Goal: Transaction & Acquisition: Register for event/course

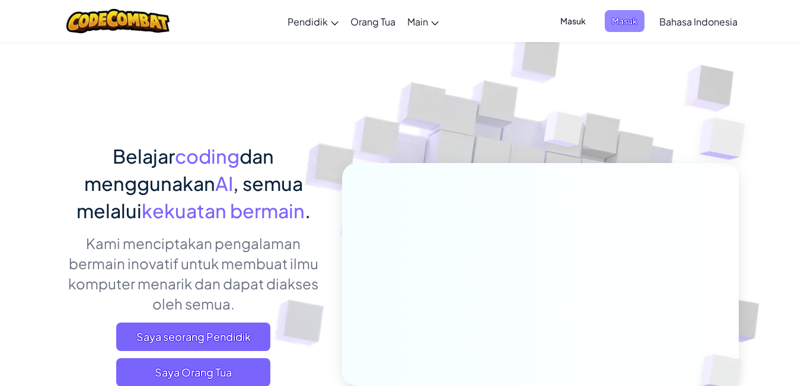
click at [635, 27] on span "Masuk" at bounding box center [625, 21] width 40 height 22
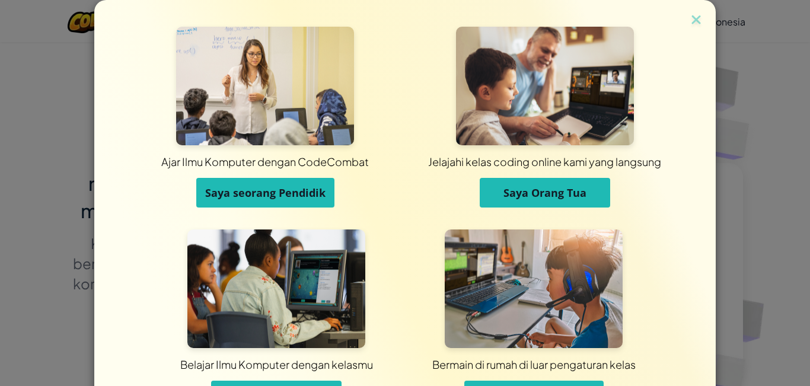
click at [258, 193] on span "Saya seorang Pendidik" at bounding box center [265, 193] width 120 height 14
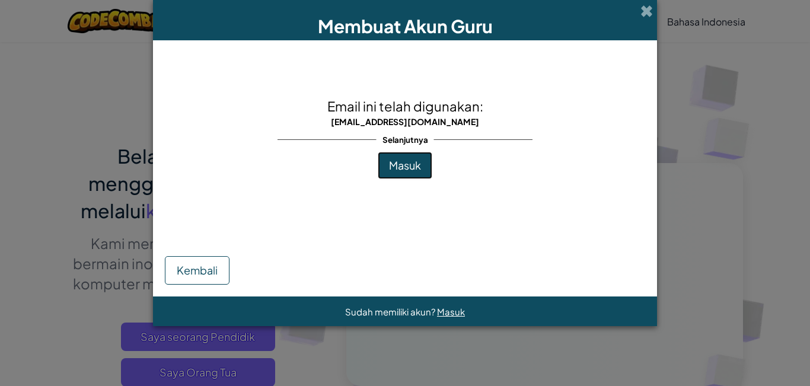
click at [415, 165] on span "Masuk" at bounding box center [405, 165] width 32 height 14
